Goal: Communication & Community: Answer question/provide support

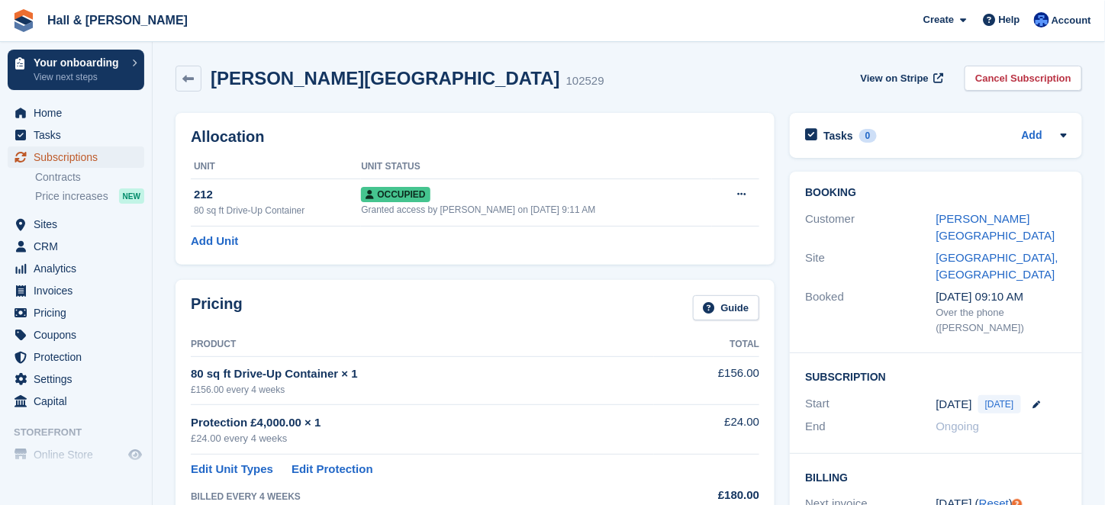
click at [53, 160] on span "Subscriptions" at bounding box center [80, 157] width 92 height 21
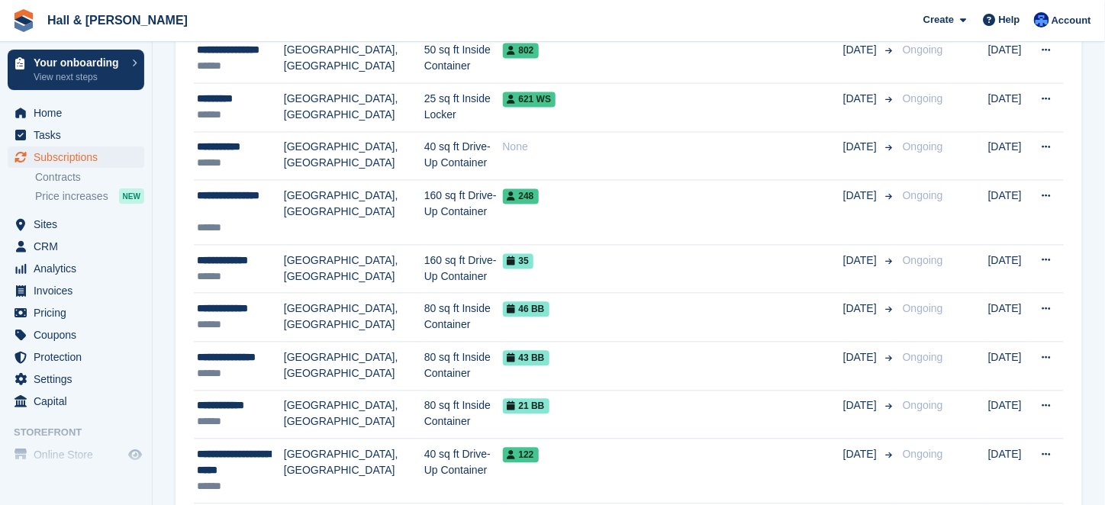
scroll to position [992, 0]
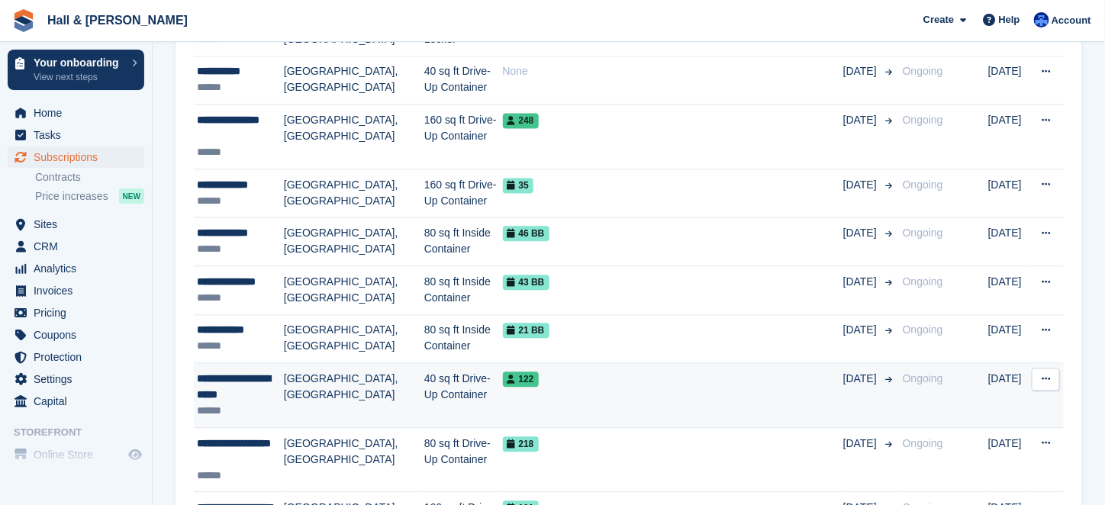
click at [343, 363] on td "[GEOGRAPHIC_DATA], [GEOGRAPHIC_DATA]" at bounding box center [354, 395] width 140 height 65
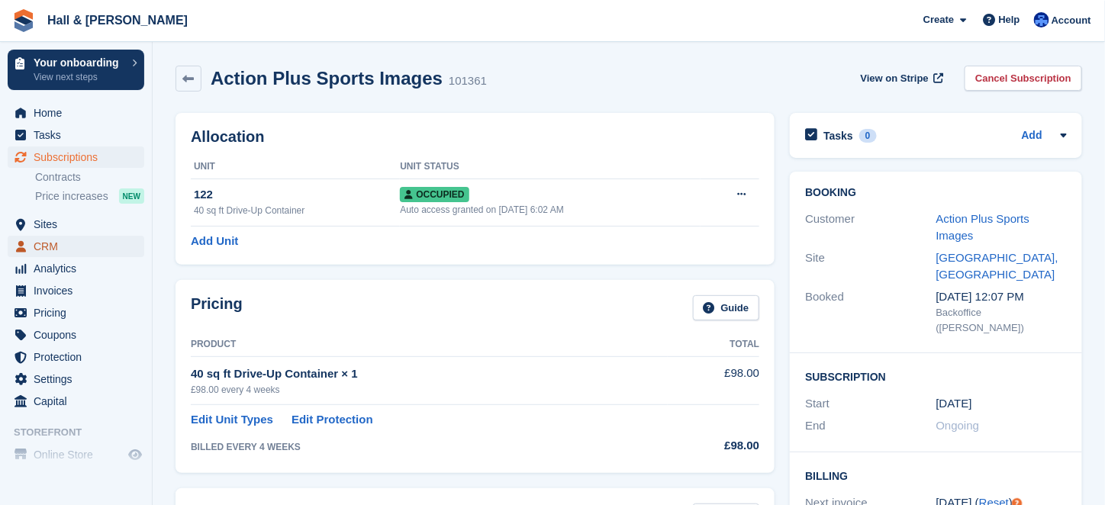
click at [58, 241] on span "CRM" at bounding box center [80, 246] width 92 height 21
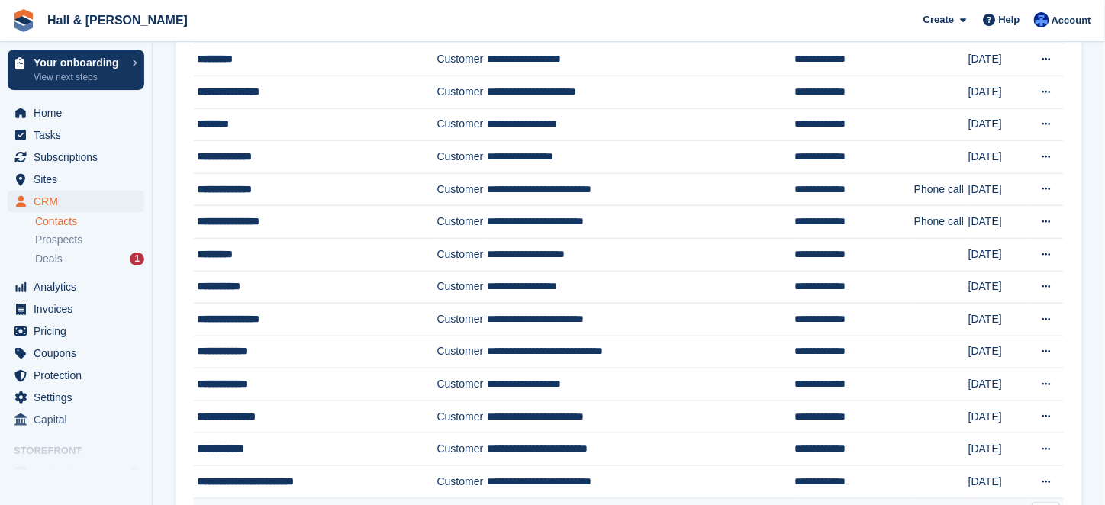
scroll to position [534, 0]
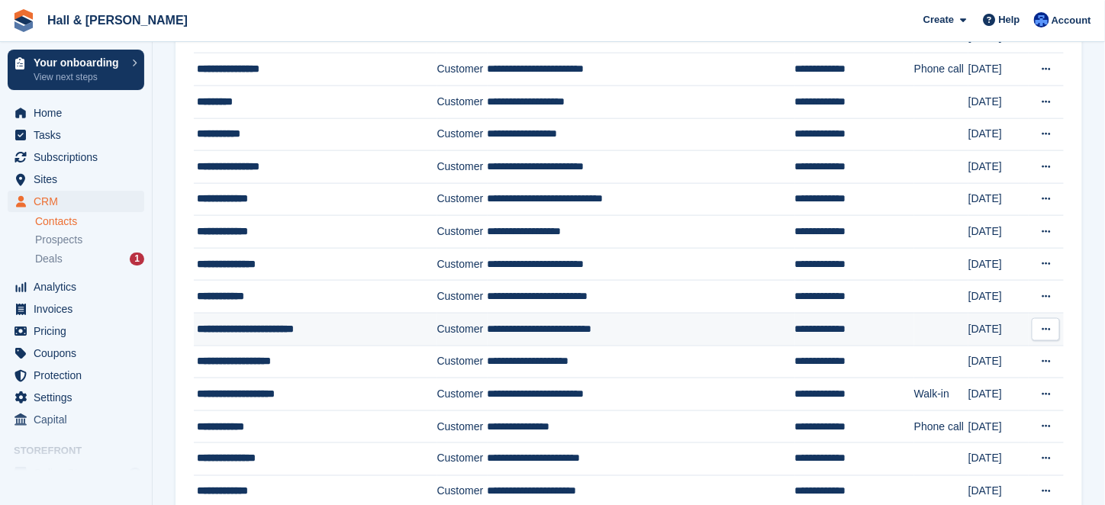
click at [312, 326] on div "**********" at bounding box center [307, 329] width 221 height 16
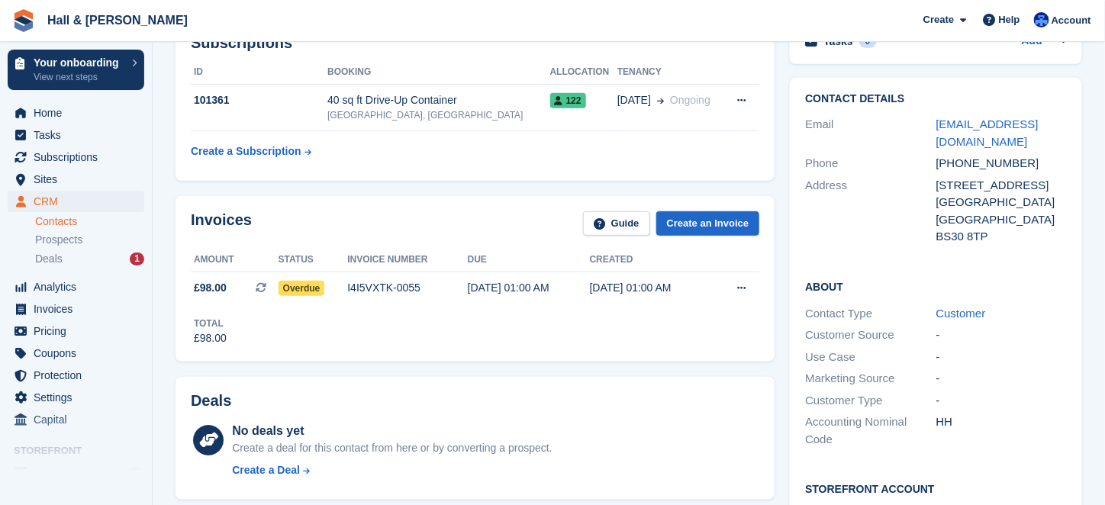
scroll to position [382, 0]
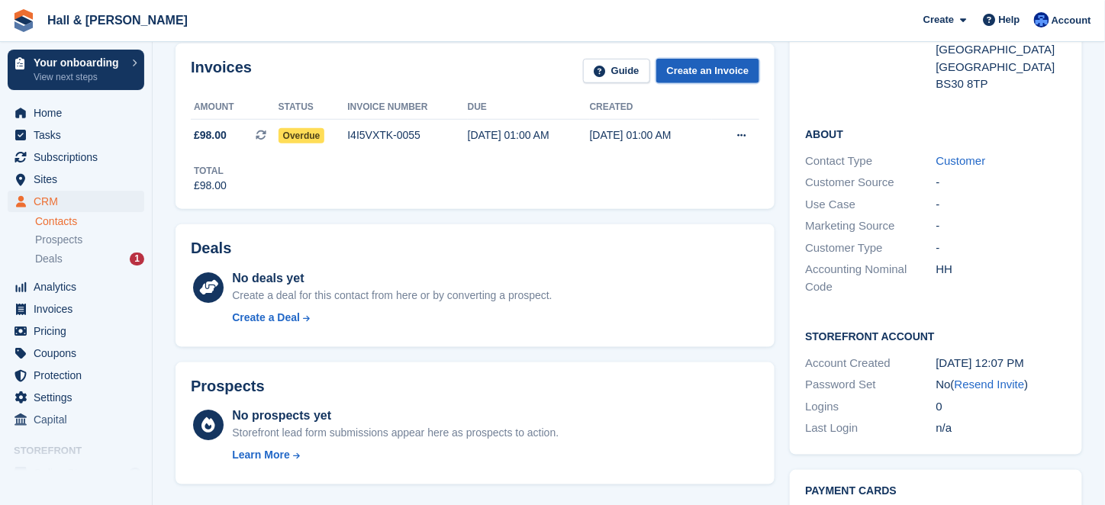
click at [696, 72] on link "Create an Invoice" at bounding box center [708, 71] width 104 height 25
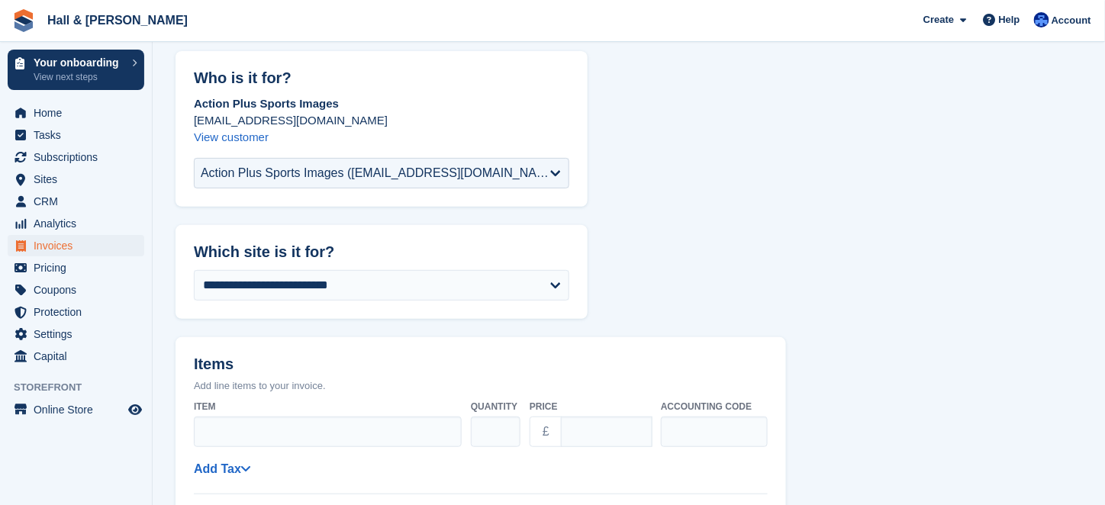
scroll to position [153, 0]
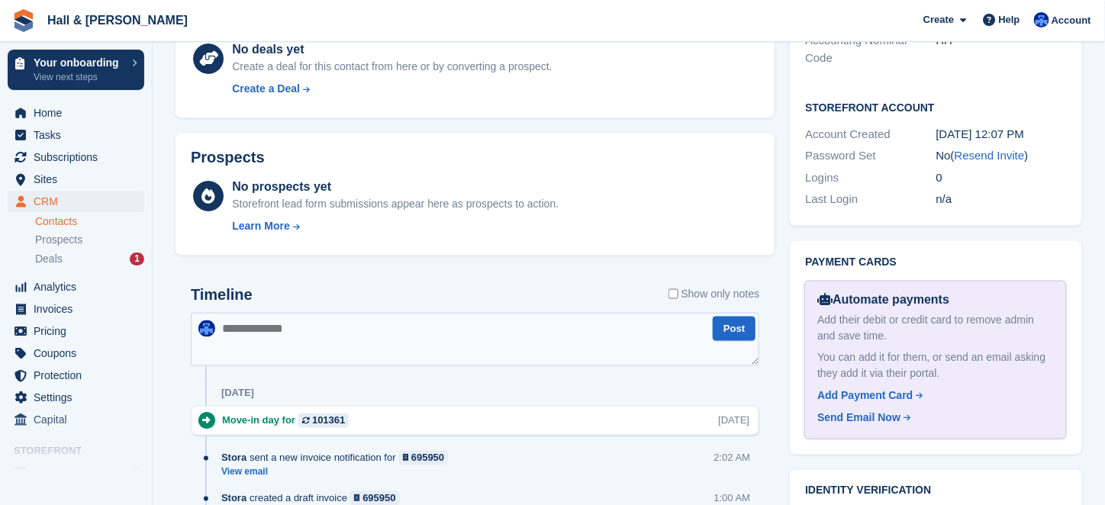
scroll to position [687, 0]
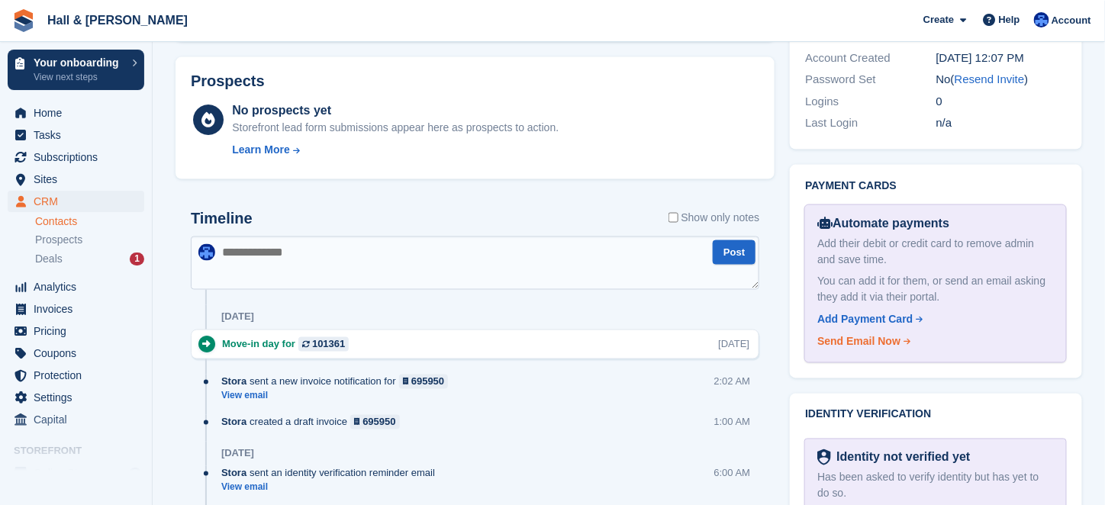
click at [869, 350] on div "Send Email Now" at bounding box center [858, 342] width 83 height 16
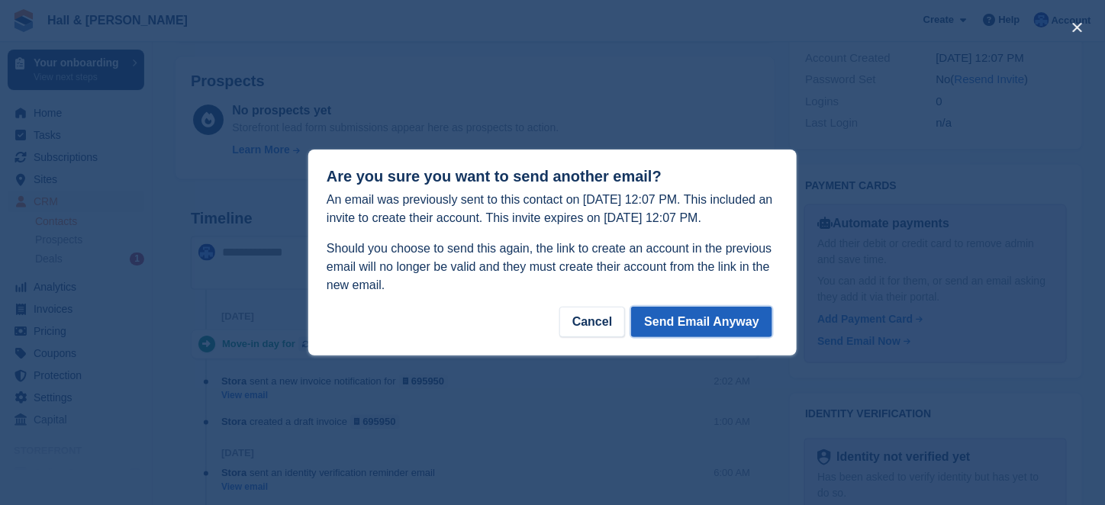
click at [727, 324] on button "Send Email Anyway" at bounding box center [701, 322] width 141 height 31
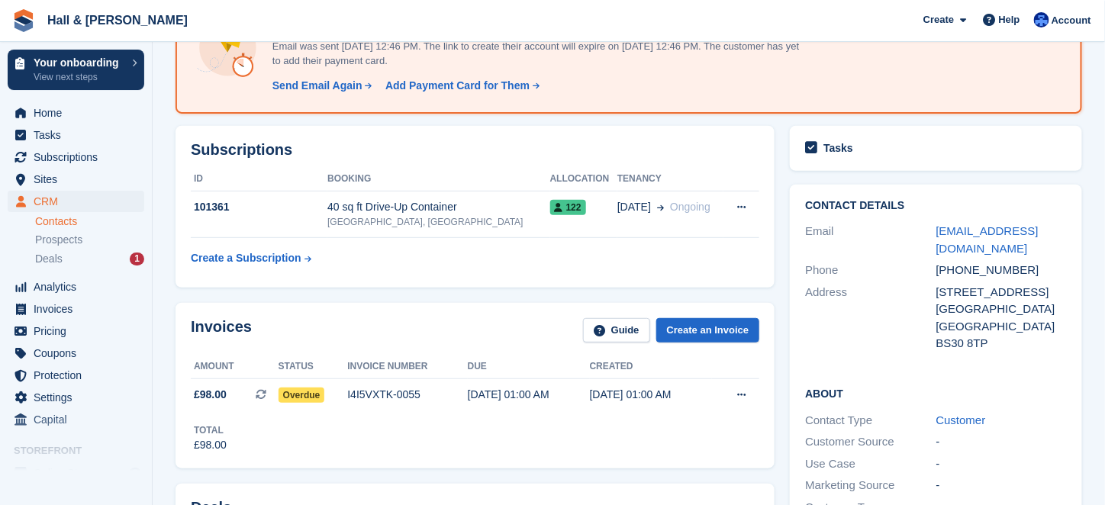
scroll to position [0, 0]
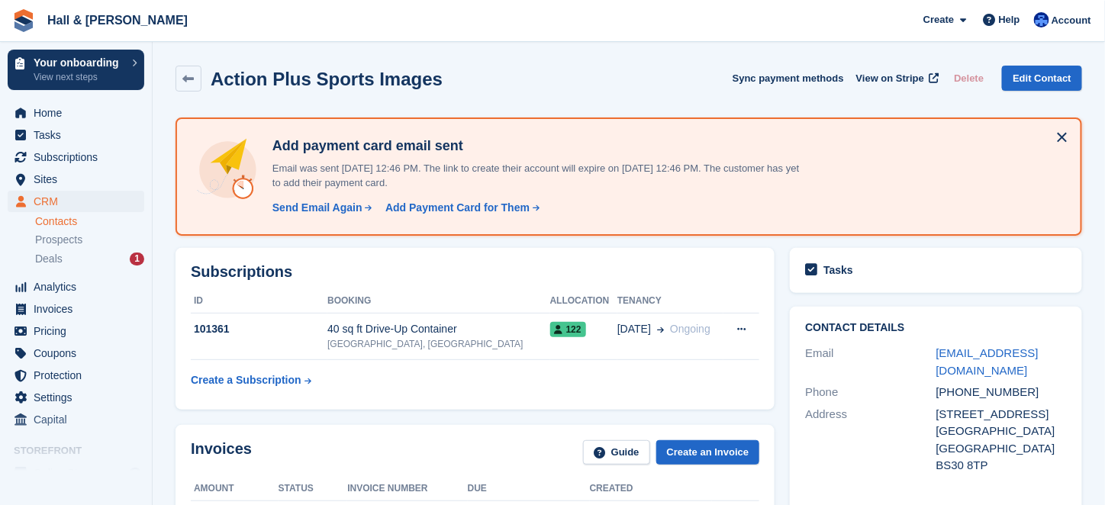
click at [57, 224] on link "Contacts" at bounding box center [89, 221] width 109 height 15
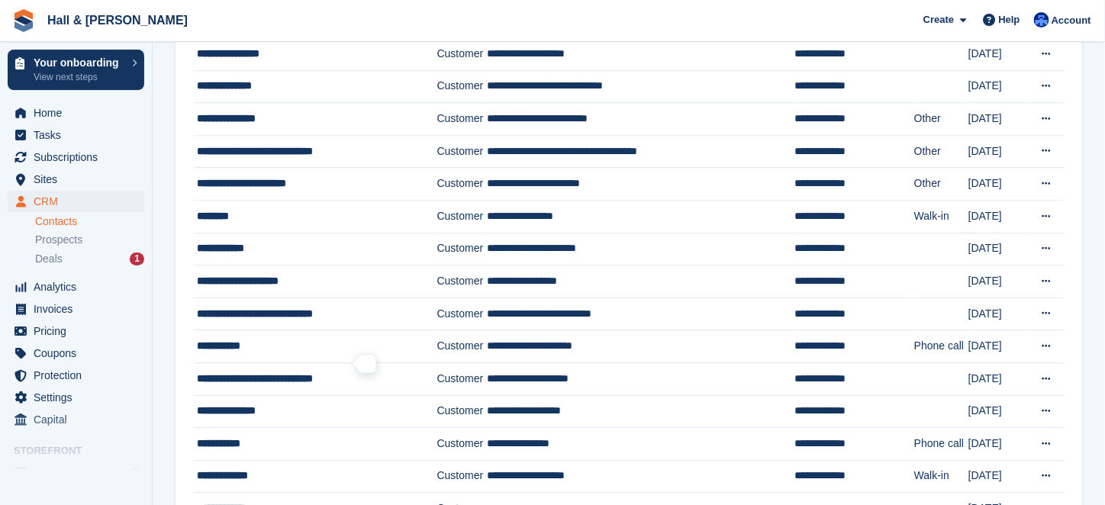
scroll to position [1145, 0]
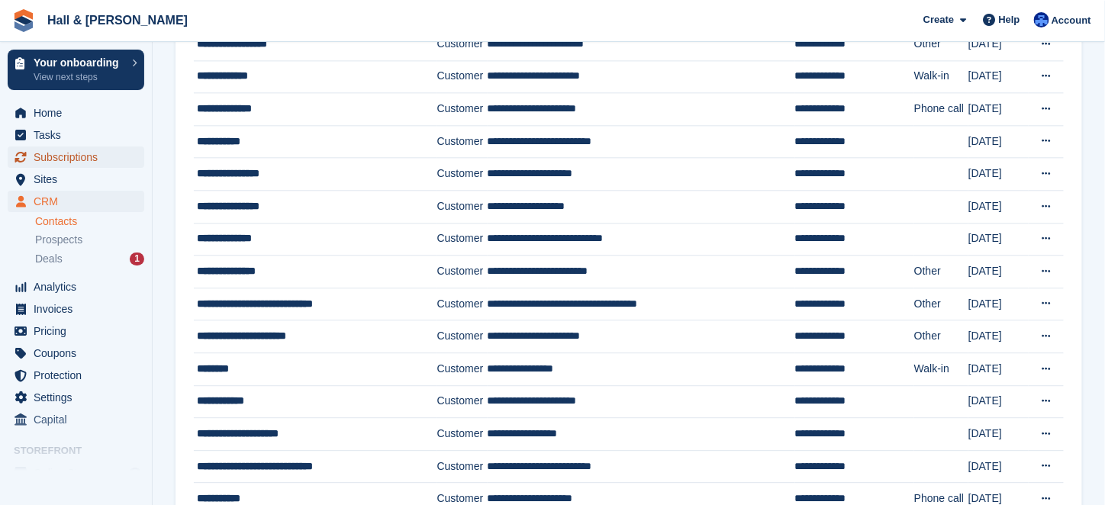
click at [58, 155] on span "Subscriptions" at bounding box center [80, 157] width 92 height 21
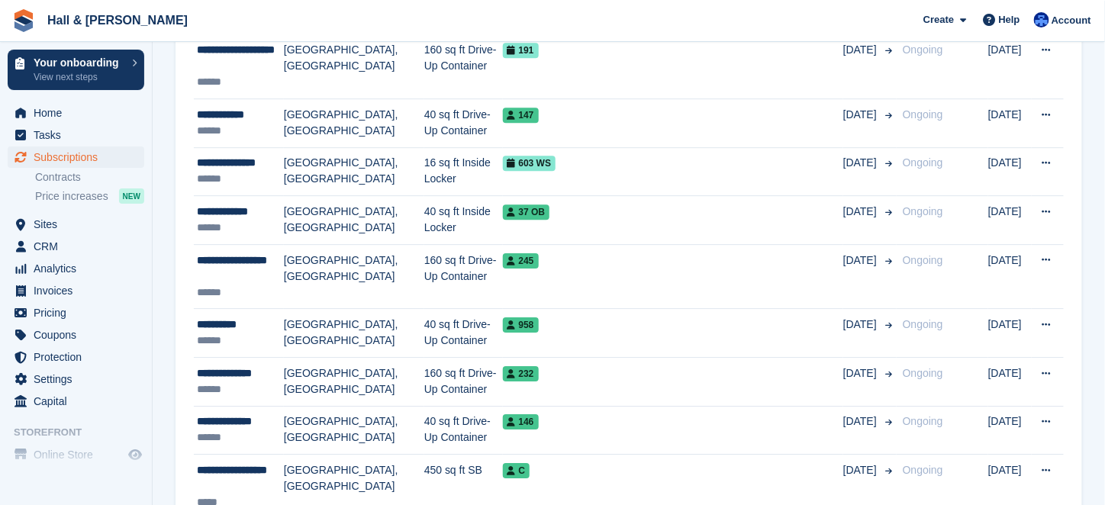
scroll to position [1297, 0]
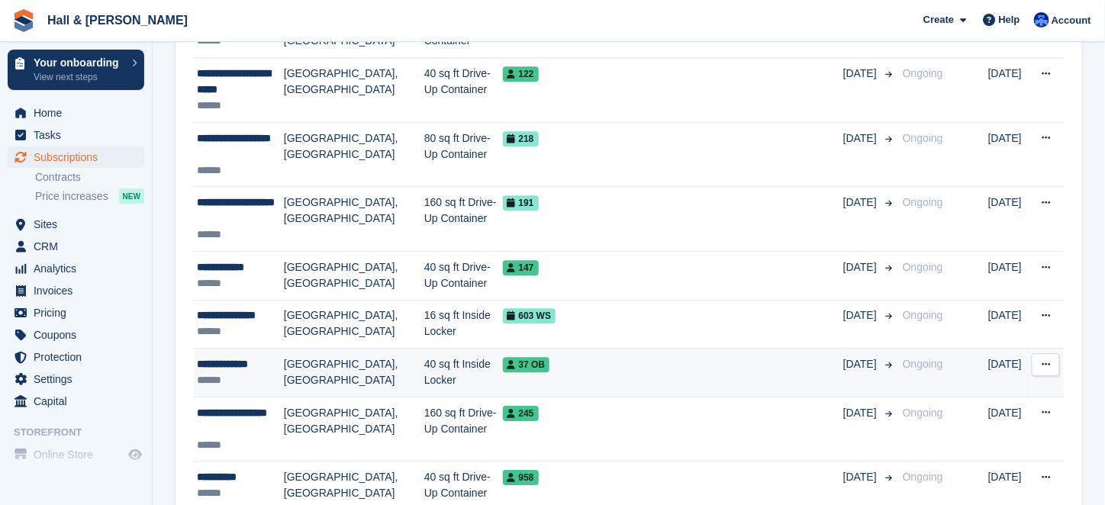
click at [309, 349] on td "[GEOGRAPHIC_DATA], [GEOGRAPHIC_DATA]" at bounding box center [354, 373] width 140 height 49
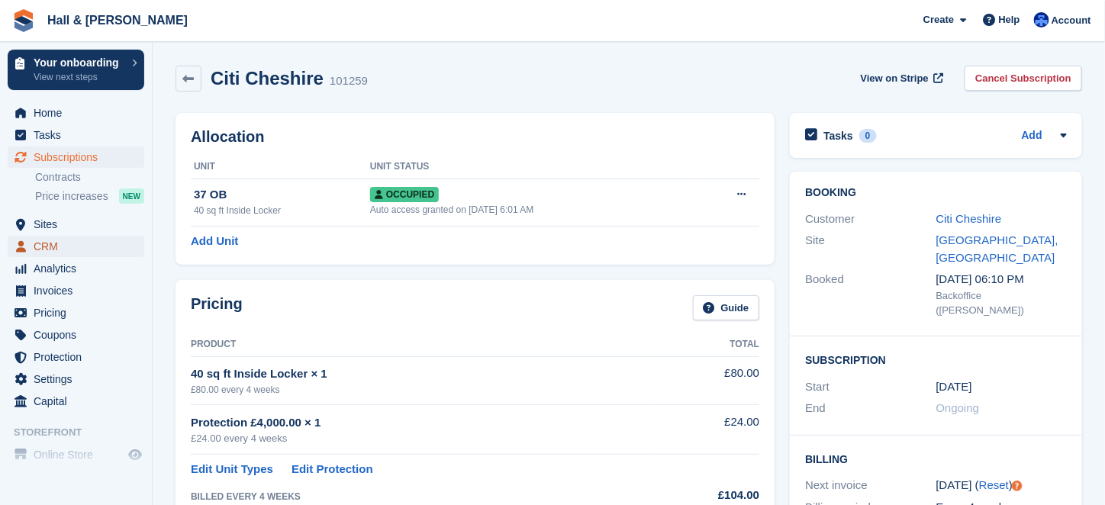
click at [35, 243] on span "CRM" at bounding box center [80, 246] width 92 height 21
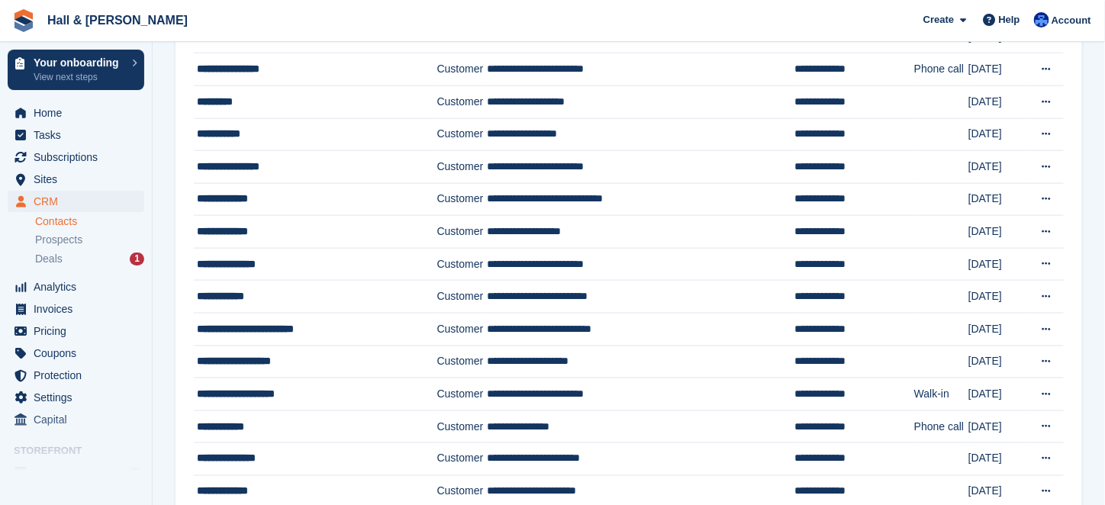
scroll to position [611, 0]
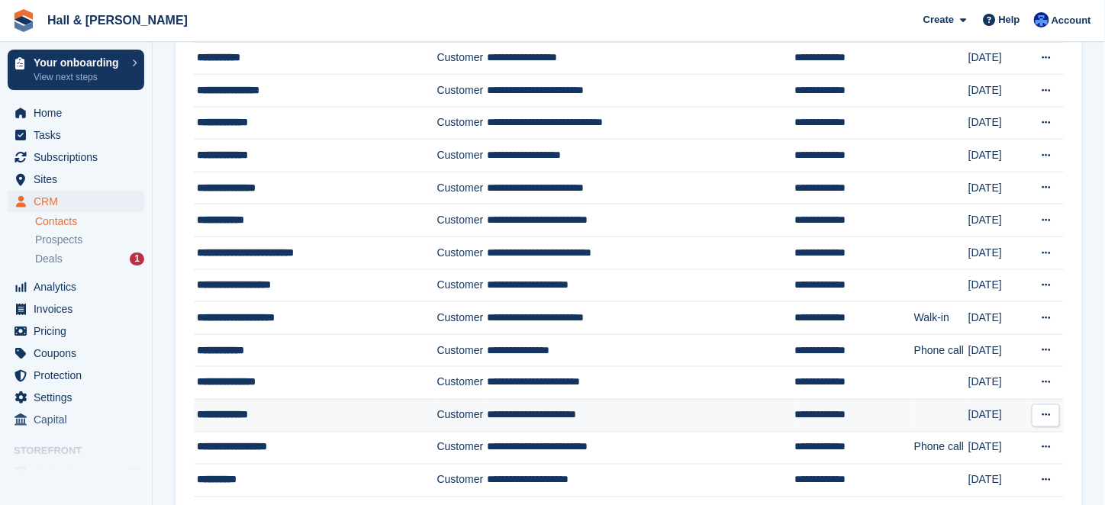
click at [234, 408] on div "**********" at bounding box center [307, 416] width 221 height 16
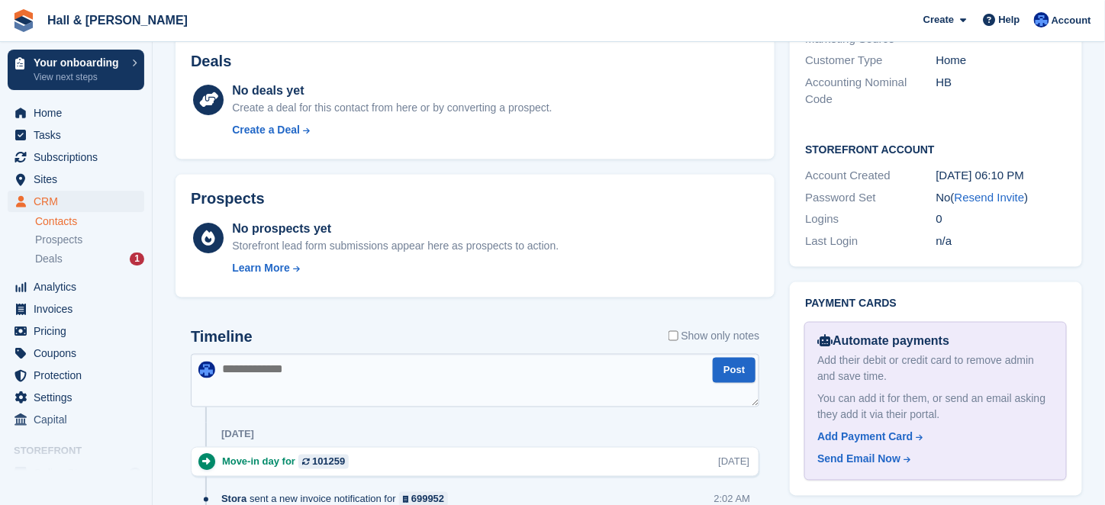
scroll to position [687, 0]
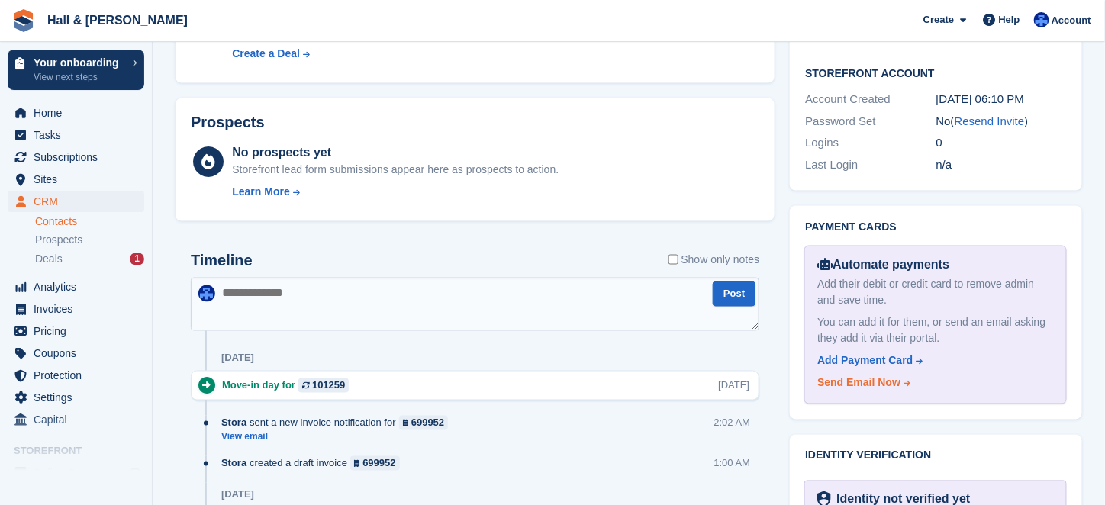
click at [890, 376] on div "Send Email Now" at bounding box center [858, 384] width 83 height 16
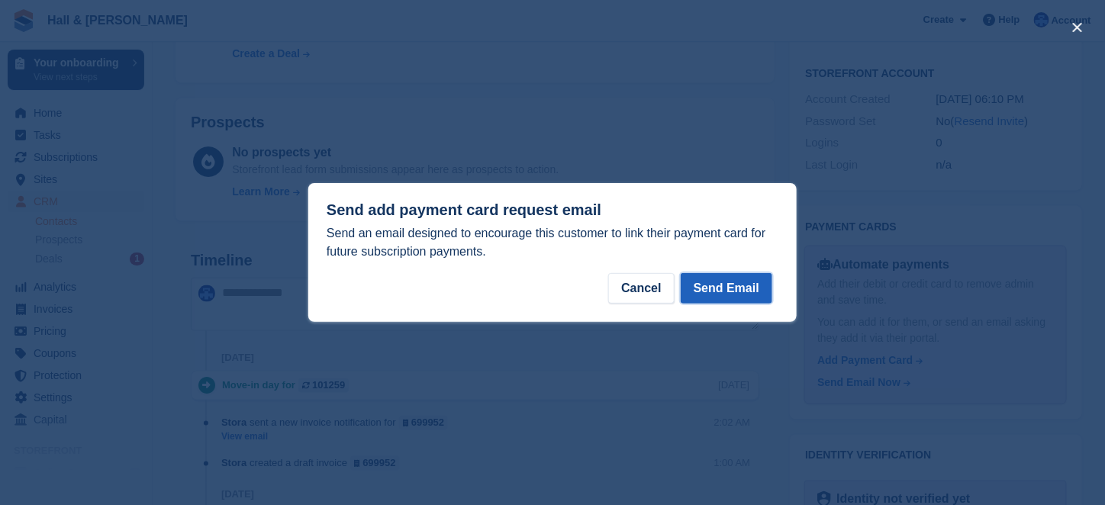
click at [740, 285] on button "Send Email" at bounding box center [727, 288] width 92 height 31
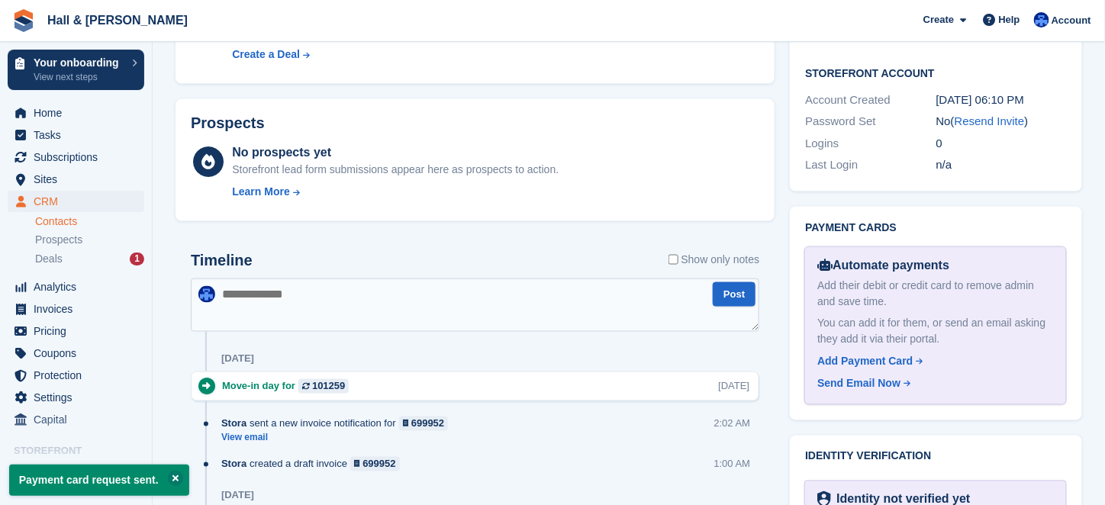
scroll to position [721, 0]
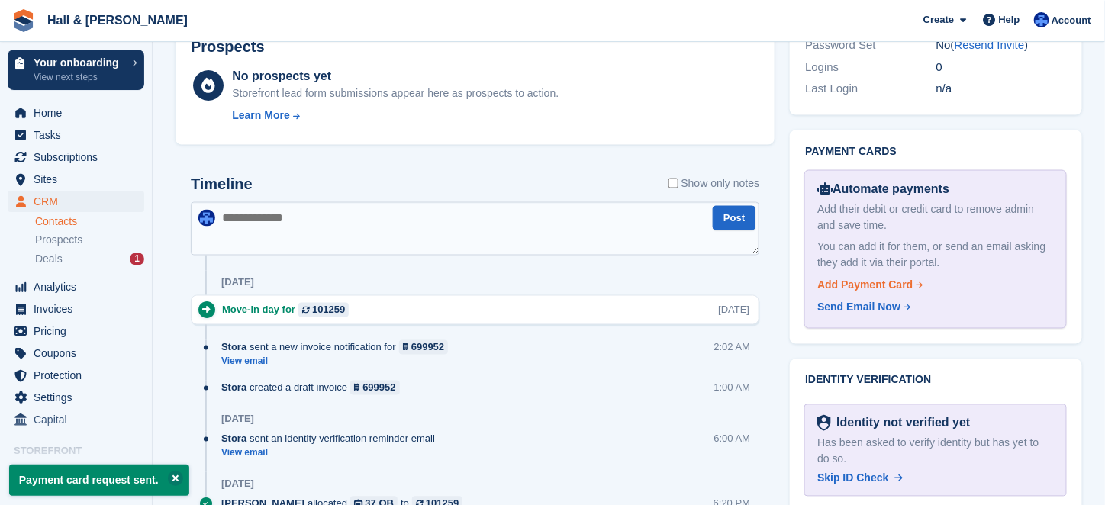
click at [847, 278] on div "Add Payment Card" at bounding box center [864, 286] width 95 height 16
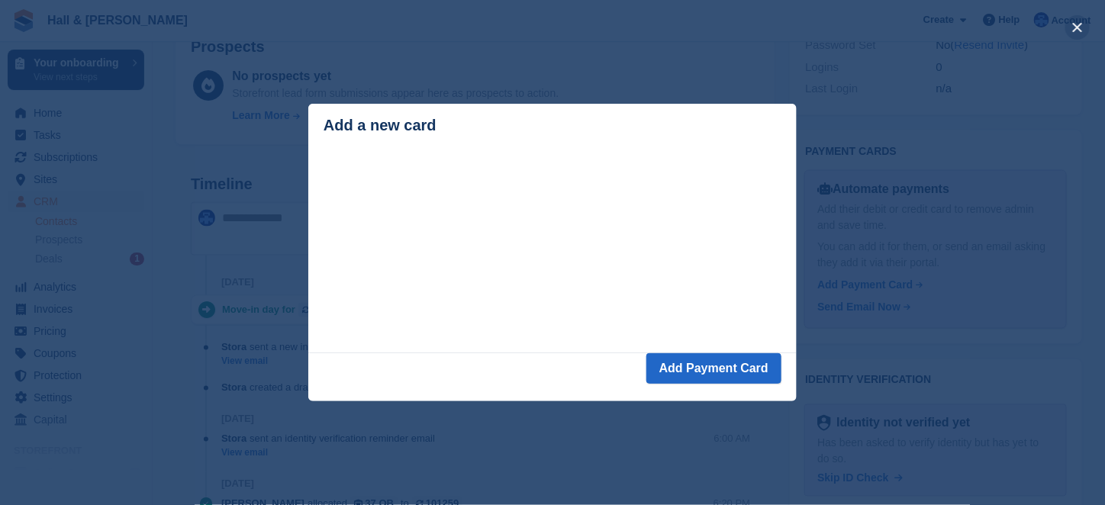
click at [1079, 25] on button "close" at bounding box center [1077, 27] width 24 height 24
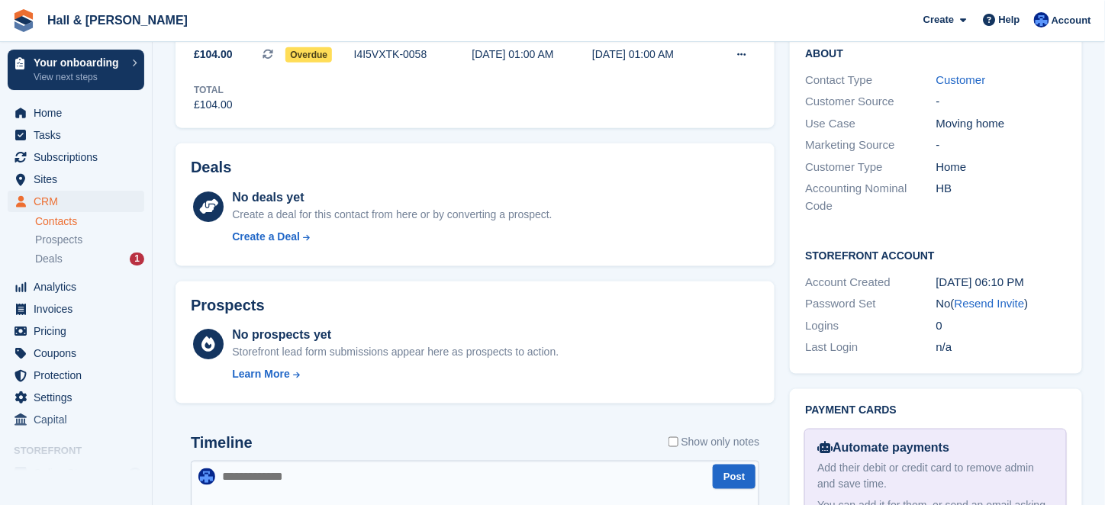
scroll to position [81, 0]
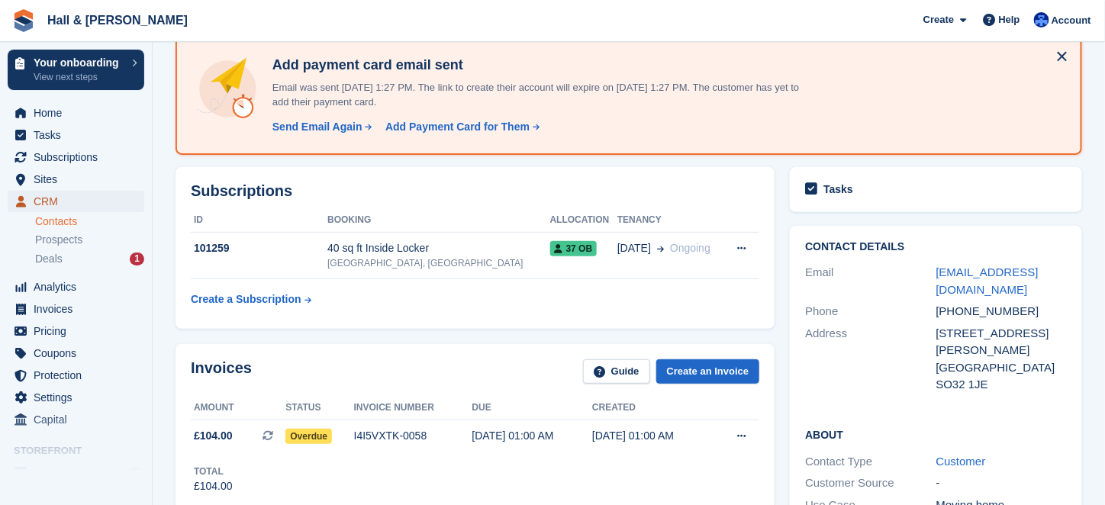
click at [43, 203] on span "CRM" at bounding box center [80, 201] width 92 height 21
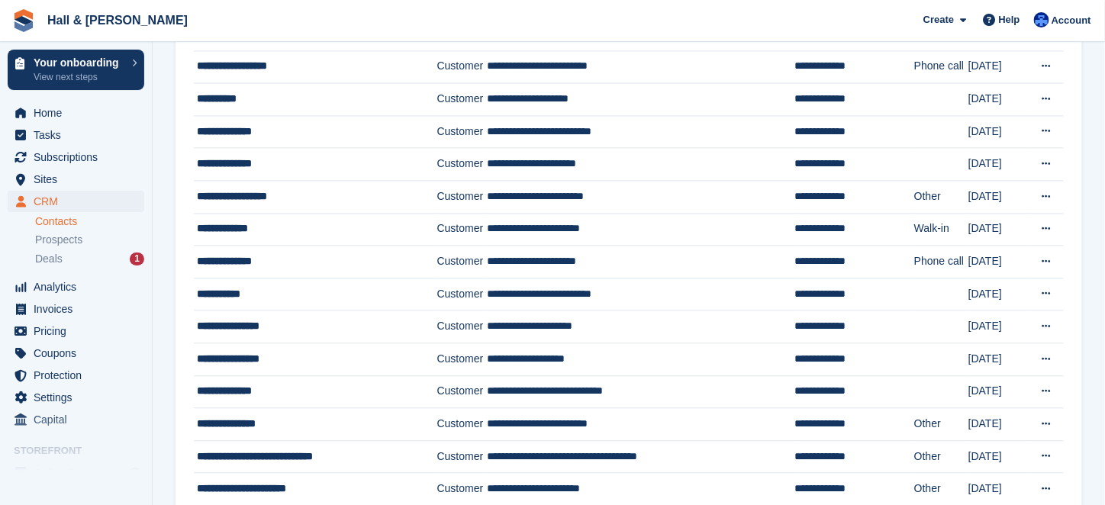
scroll to position [1069, 0]
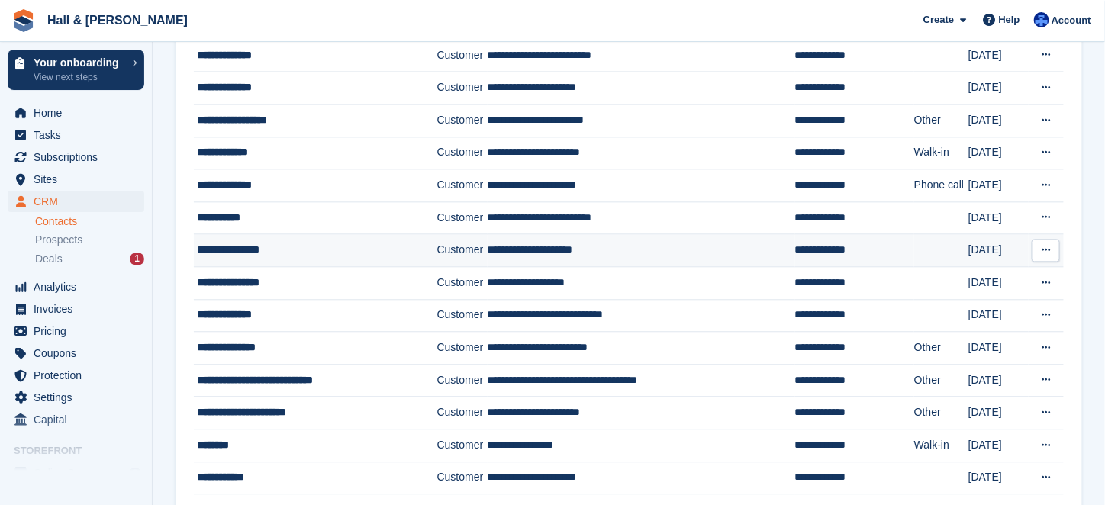
click at [455, 237] on td "Customer" at bounding box center [462, 250] width 50 height 33
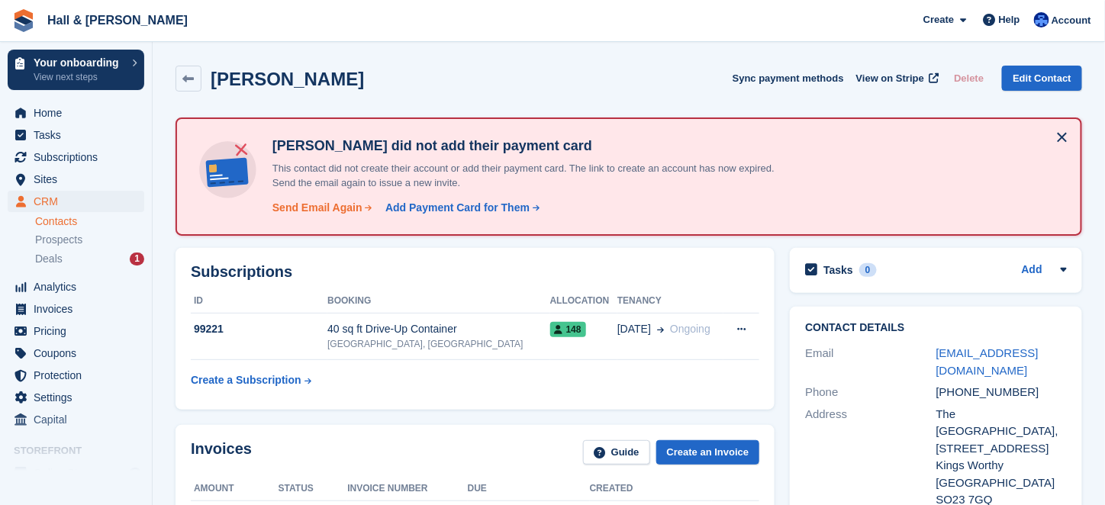
click at [302, 205] on div "Send Email Again" at bounding box center [317, 208] width 90 height 16
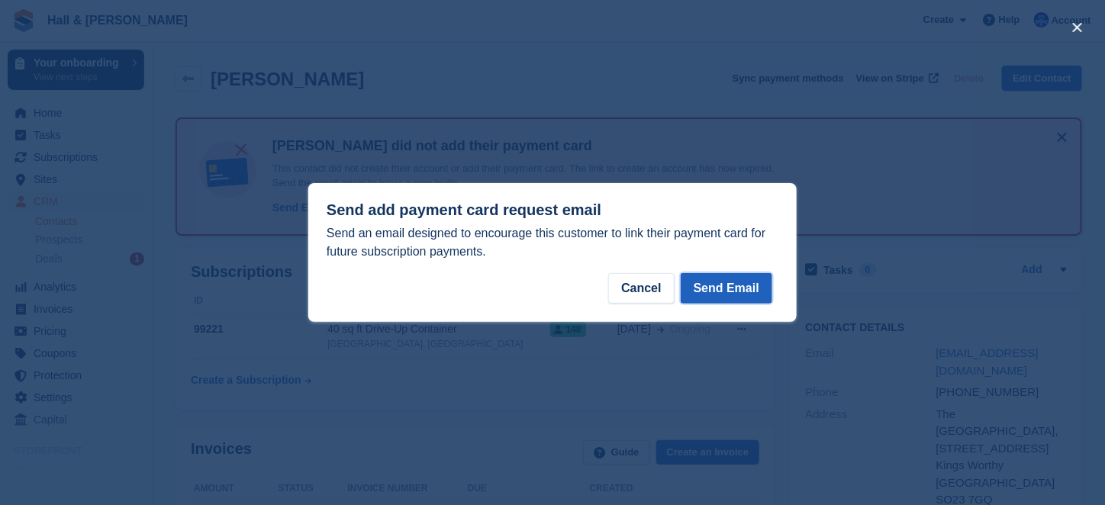
click at [740, 291] on button "Send Email" at bounding box center [727, 288] width 92 height 31
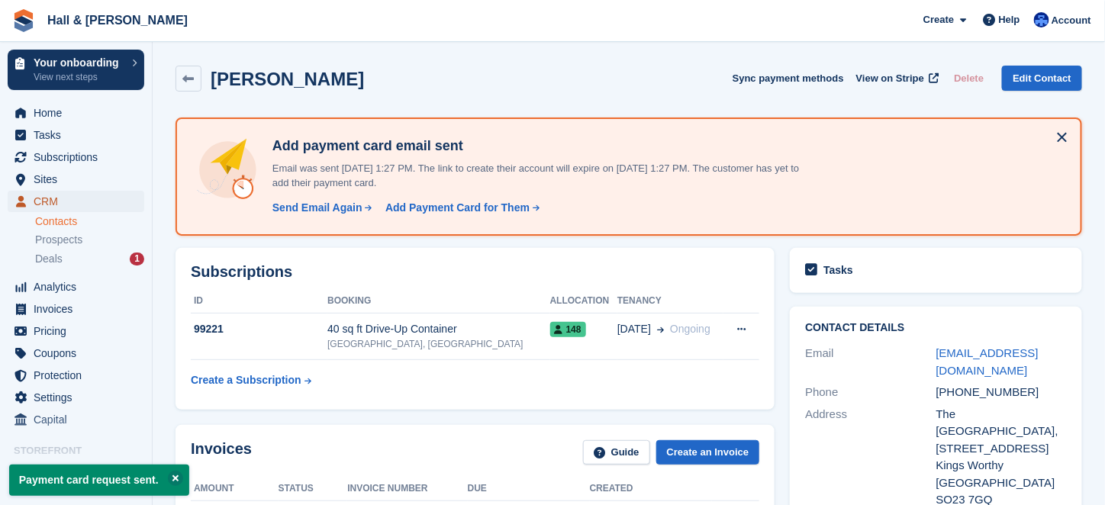
click at [44, 202] on span "CRM" at bounding box center [80, 201] width 92 height 21
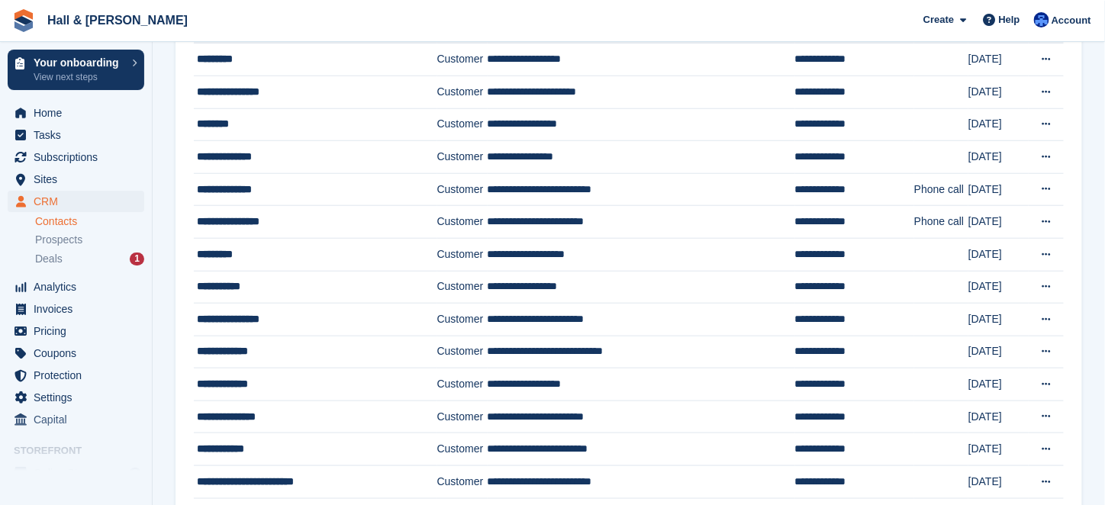
scroll to position [458, 0]
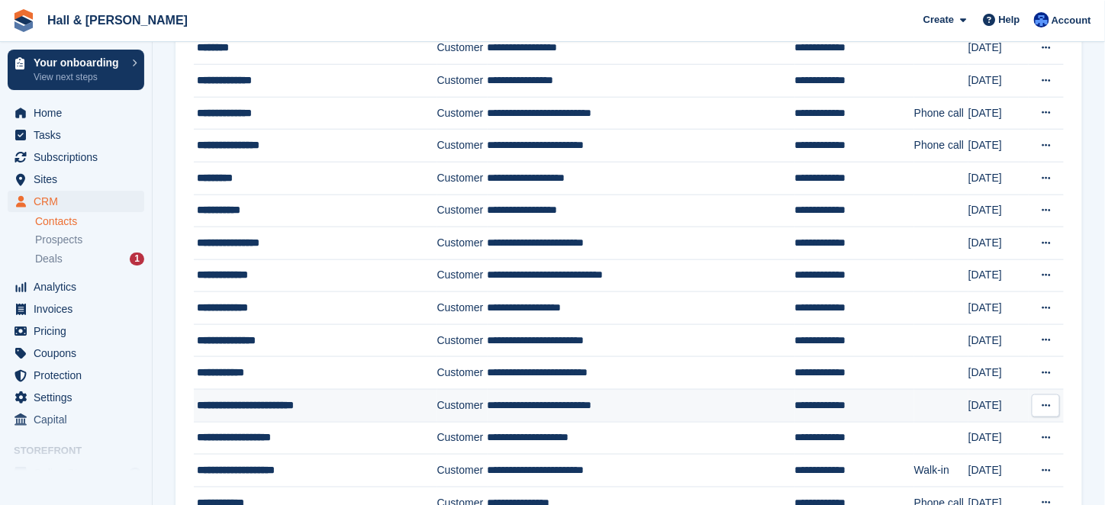
click at [491, 400] on td "**********" at bounding box center [642, 406] width 308 height 33
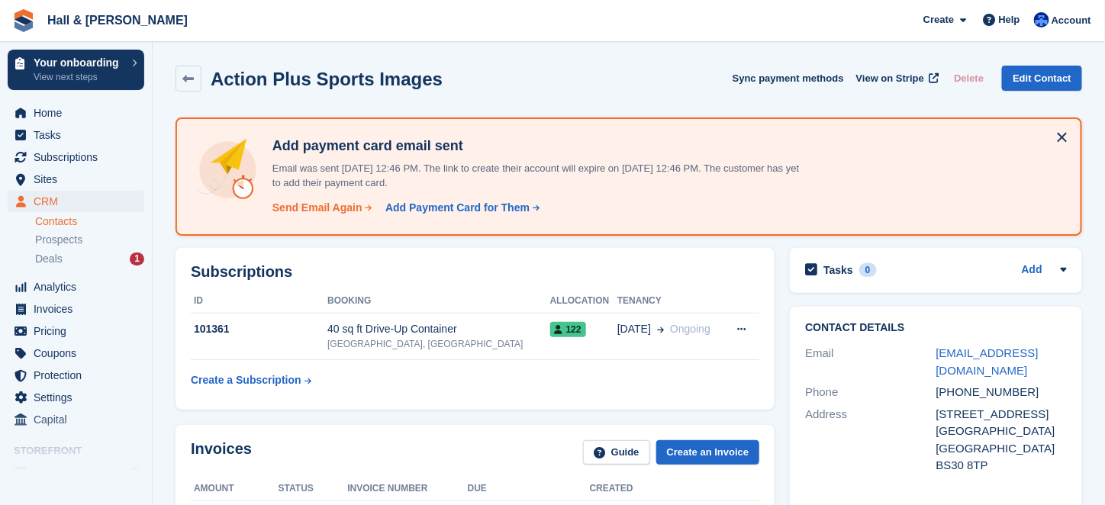
click at [324, 205] on div "Send Email Again" at bounding box center [317, 208] width 90 height 16
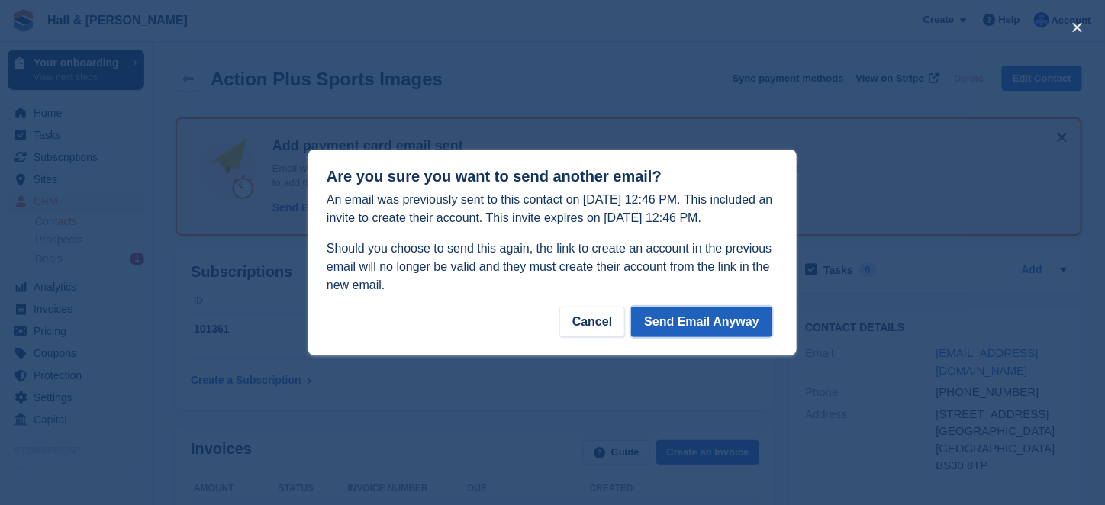
click at [703, 321] on button "Send Email Anyway" at bounding box center [701, 322] width 141 height 31
